Goal: Navigation & Orientation: Find specific page/section

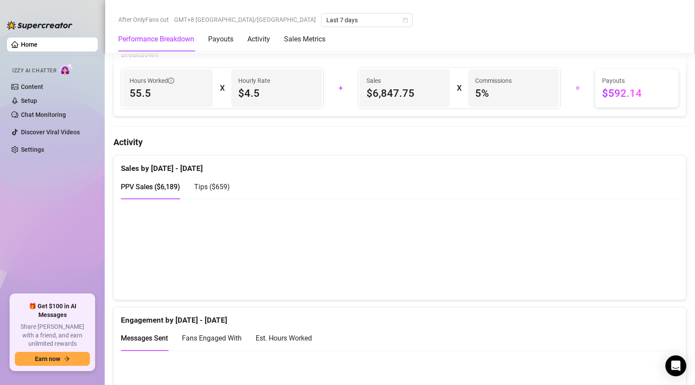
scroll to position [469, 0]
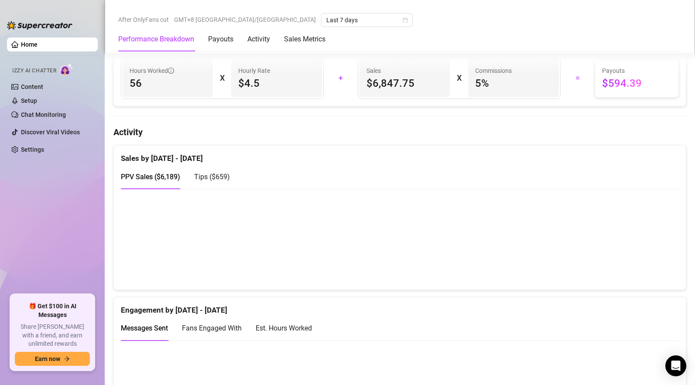
scroll to position [496, 0]
